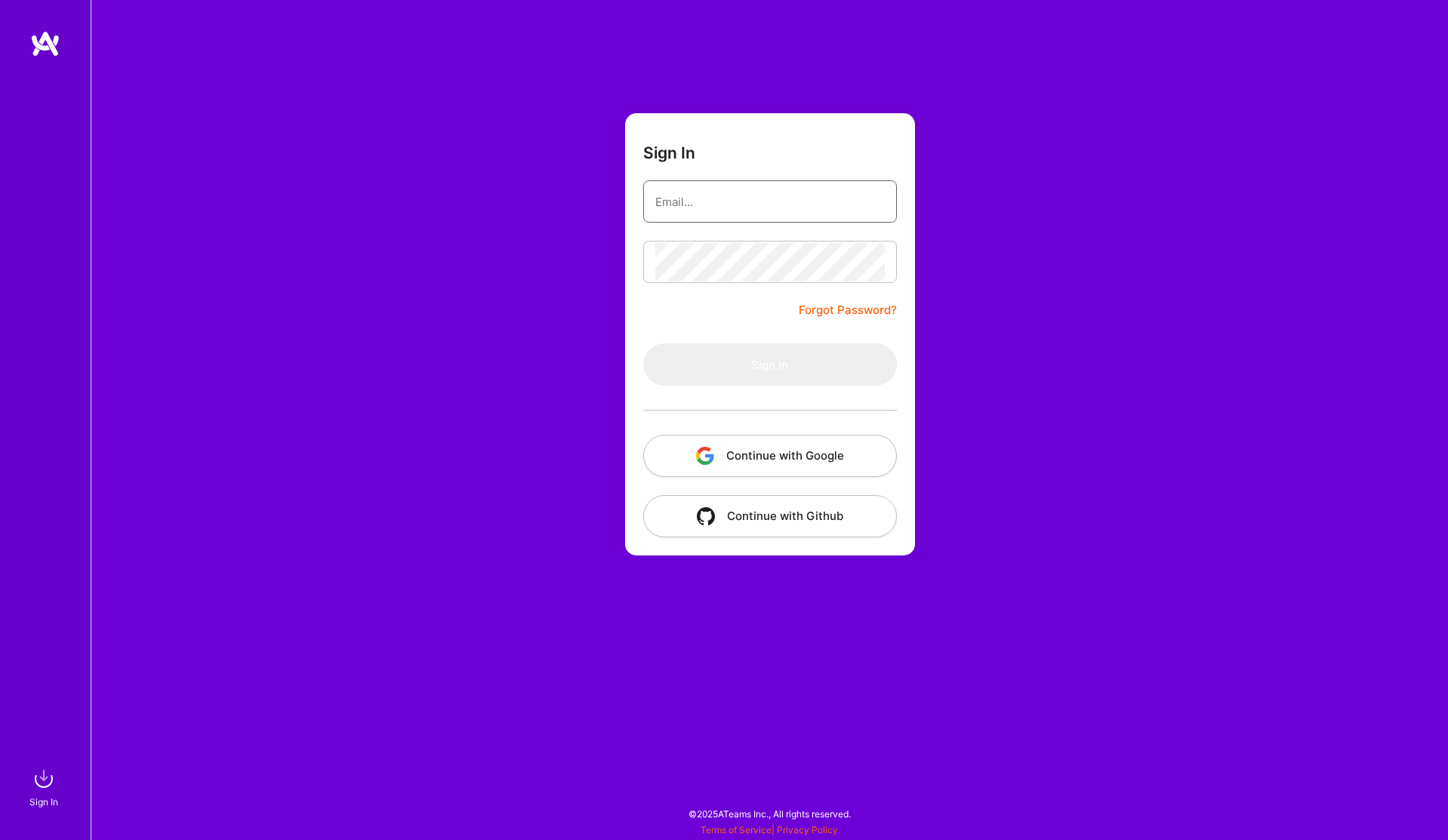
type input "[EMAIL_ADDRESS][DOMAIN_NAME]"
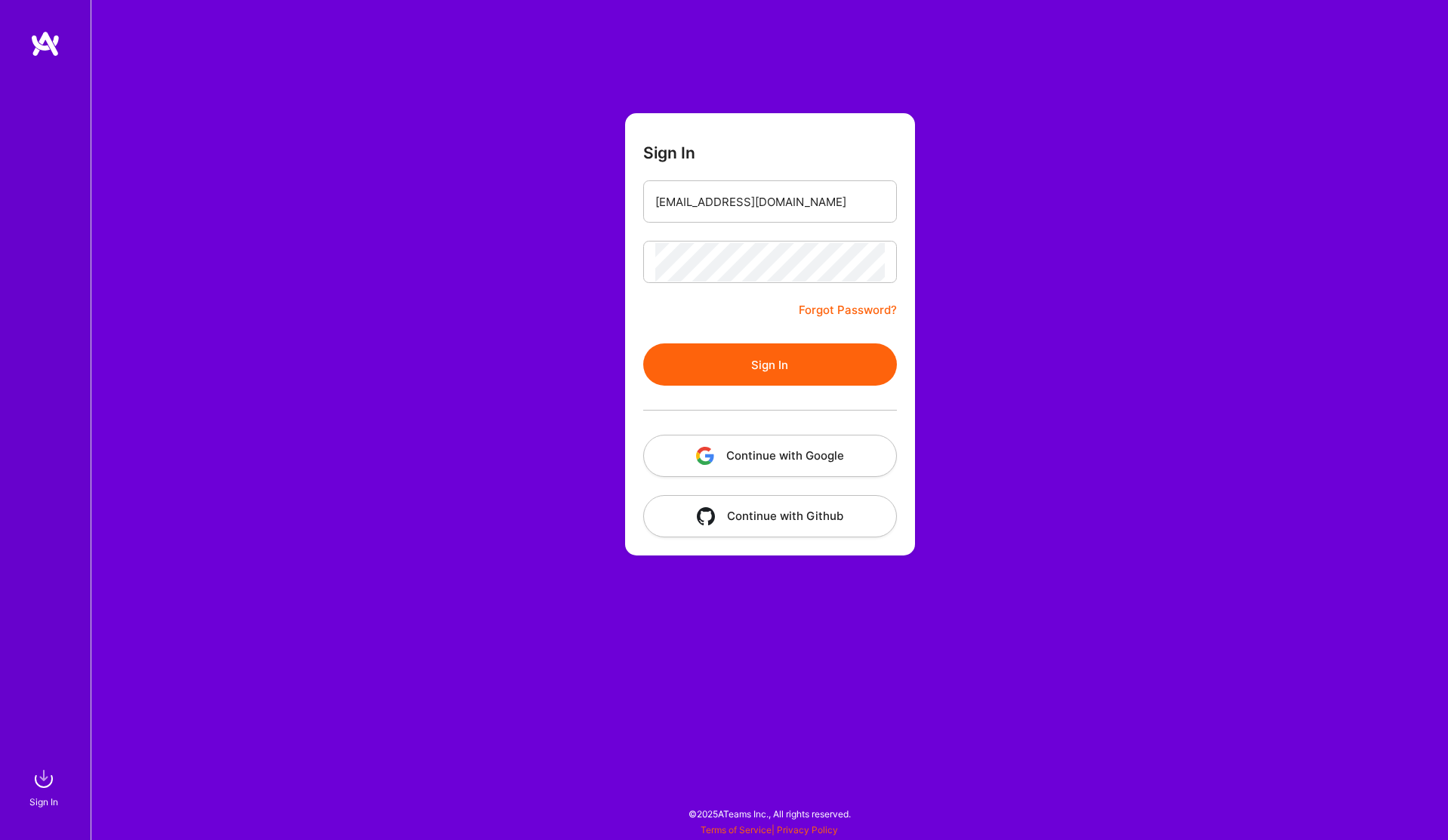
click at [805, 369] on button "Sign In" at bounding box center [770, 365] width 254 height 42
